Goal: Information Seeking & Learning: Learn about a topic

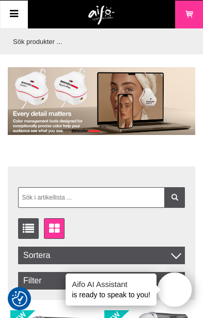
click at [18, 13] on icon at bounding box center [14, 14] width 12 height 15
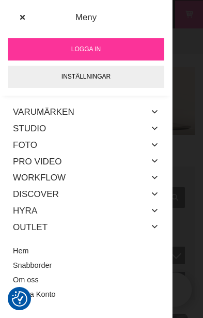
click at [67, 112] on link "Varumärken" at bounding box center [43, 112] width 61 height 17
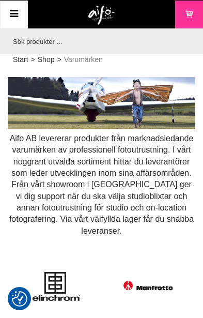
checkbox input "true"
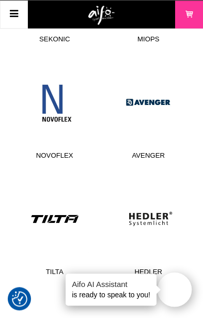
scroll to position [999, 0]
click at [155, 99] on link "Avenger" at bounding box center [149, 112] width 68 height 103
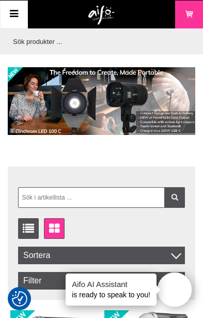
click at [15, 13] on icon at bounding box center [14, 14] width 12 height 15
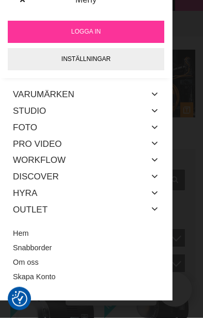
scroll to position [18, 0]
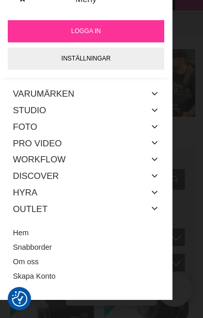
click at [56, 209] on div "Outlet" at bounding box center [86, 208] width 146 height 17
click at [158, 202] on icon at bounding box center [155, 208] width 8 height 13
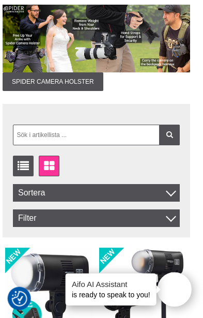
scroll to position [0, 5]
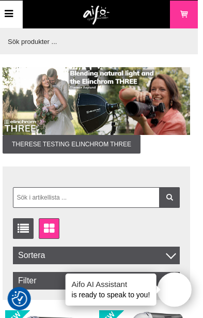
click at [156, 107] on img at bounding box center [96, 101] width 187 height 68
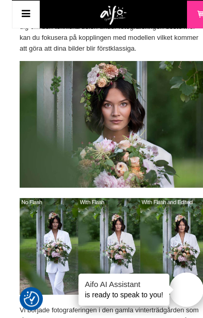
scroll to position [1237, 0]
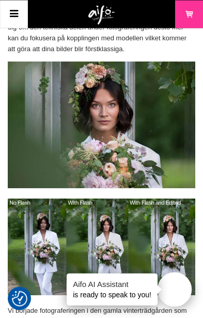
click at [32, 200] on img at bounding box center [101, 246] width 187 height 97
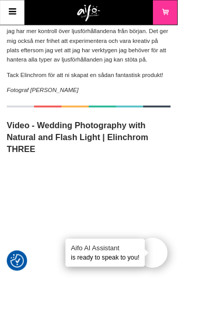
scroll to position [4423, 0]
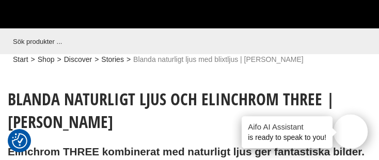
scroll to position [4590, 0]
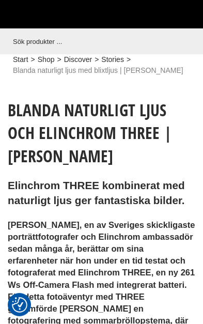
scroll to position [4492, 0]
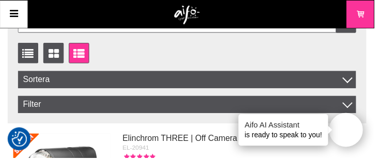
scroll to position [5059, 0]
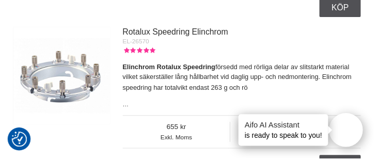
scroll to position [5786, 0]
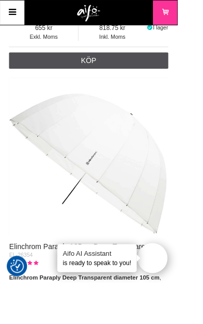
scroll to position [6936, 0]
